Goal: Task Accomplishment & Management: Manage account settings

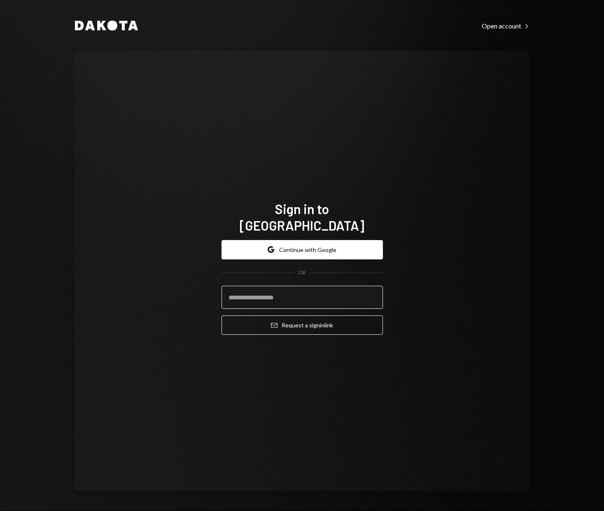
click at [274, 289] on input "email" at bounding box center [301, 297] width 161 height 23
click at [290, 291] on input "email" at bounding box center [301, 297] width 161 height 23
click at [291, 291] on input "email" at bounding box center [301, 297] width 161 height 23
type input "*"
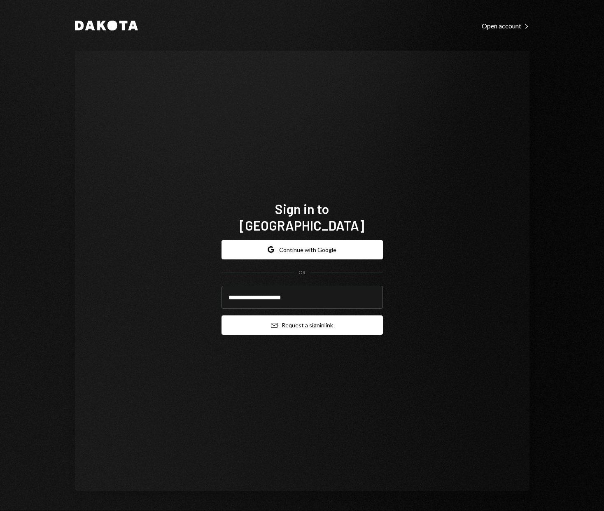
type input "**********"
click at [305, 322] on button "Email Request a sign in link" at bounding box center [301, 324] width 161 height 19
